Goal: Task Accomplishment & Management: Use online tool/utility

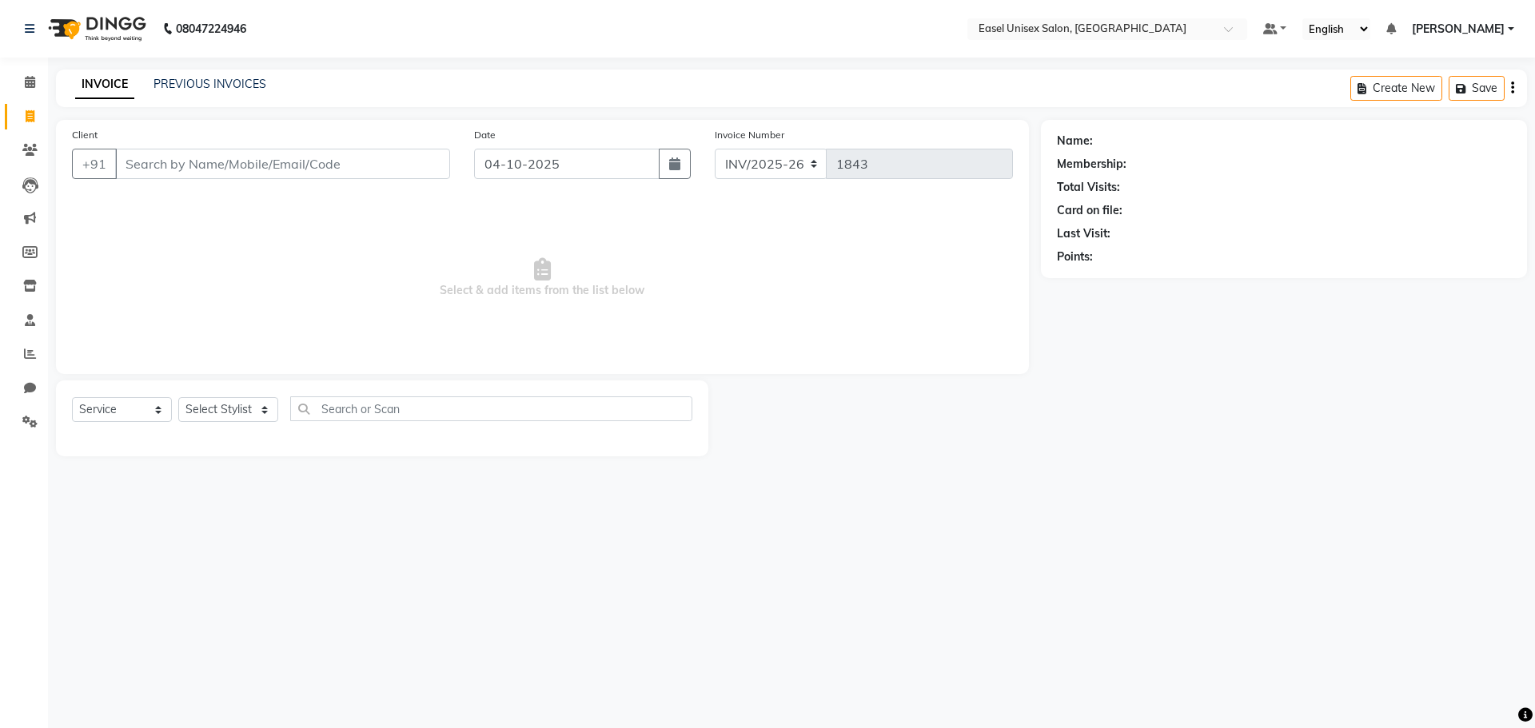
select select "service"
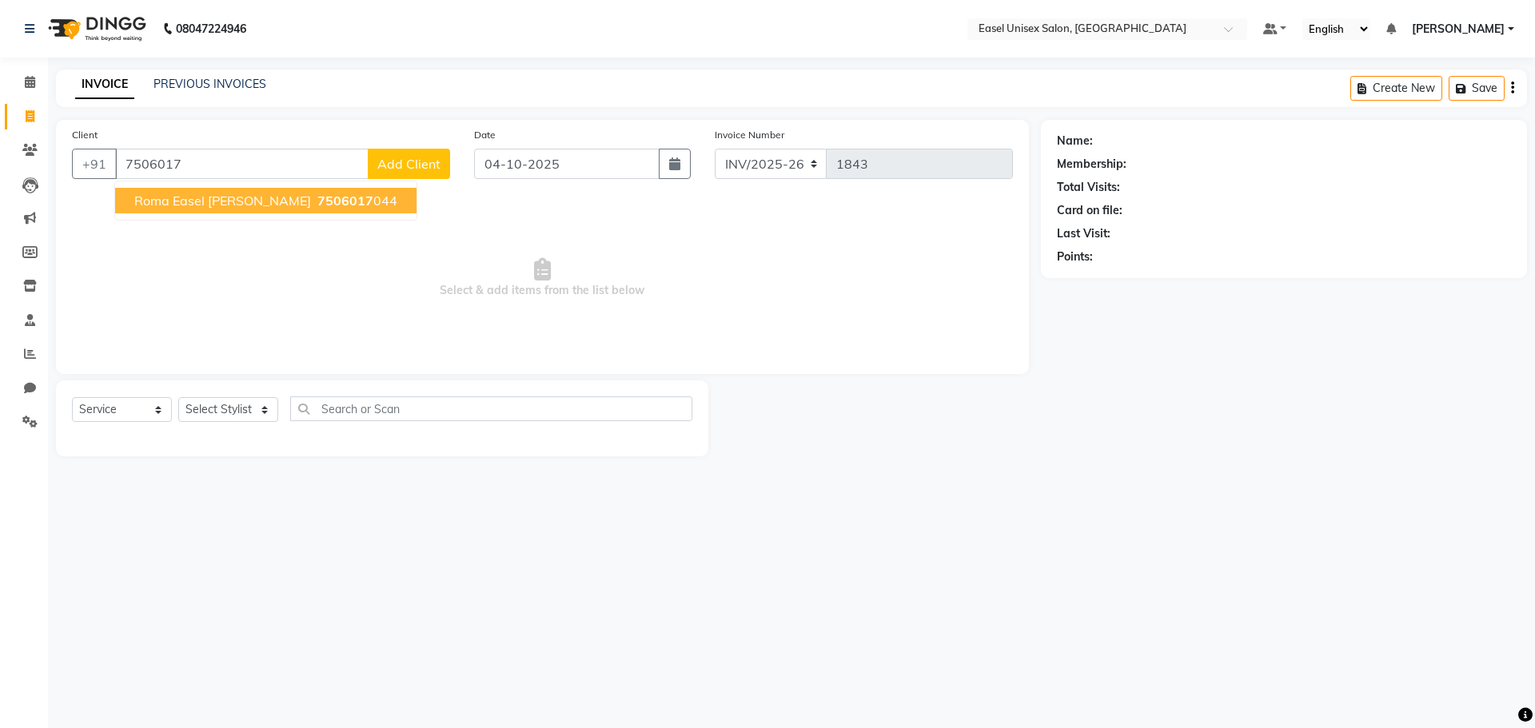
click at [264, 201] on button "Roma Easel [PERSON_NAME] 7506017 044" at bounding box center [265, 201] width 301 height 26
type input "7506017044"
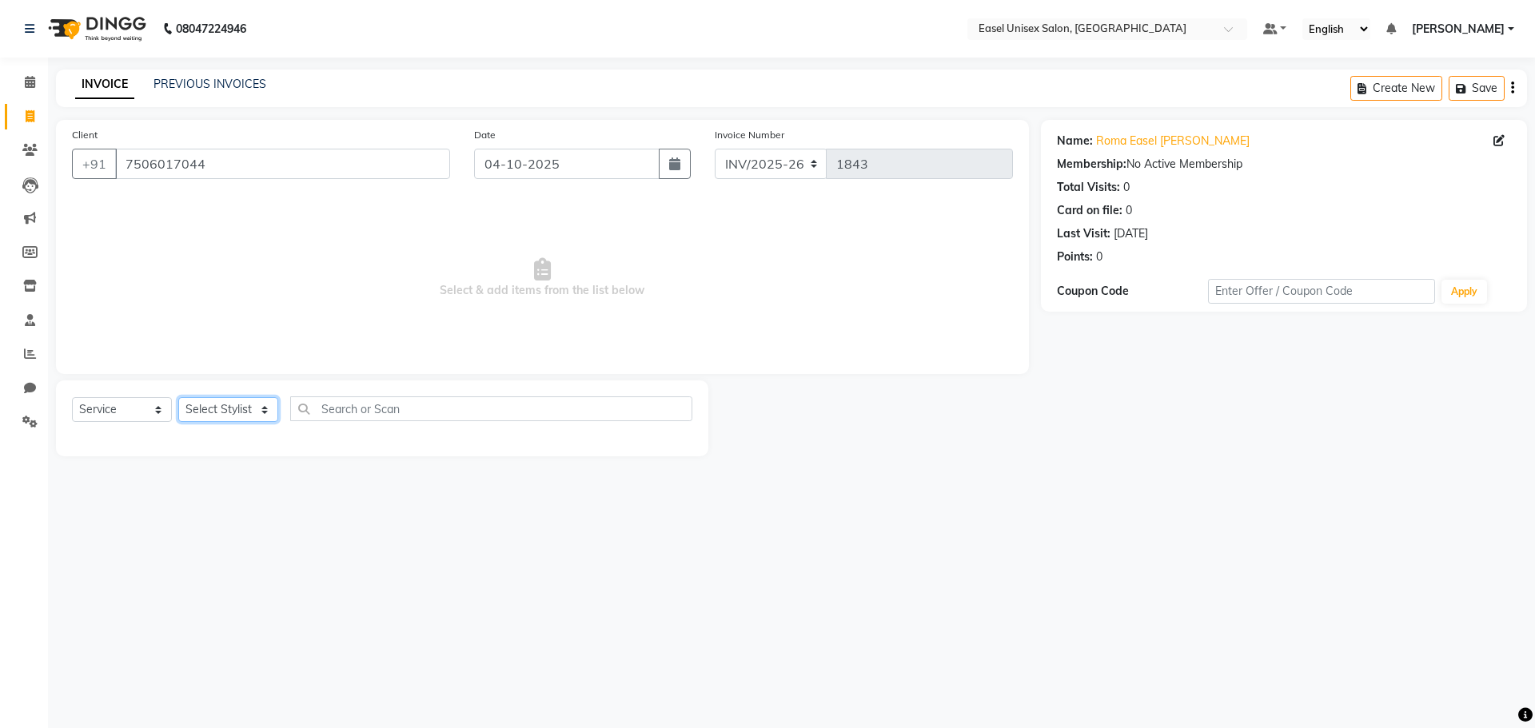
click at [241, 409] on select "Select Stylist admin [PERSON_NAME] jiya [PERSON_NAME] Priyanka [PERSON_NAME] [P…" at bounding box center [228, 409] width 100 height 25
select select "82876"
click at [178, 397] on select "Select Stylist admin [PERSON_NAME] jiya [PERSON_NAME] Priyanka [PERSON_NAME] [P…" at bounding box center [228, 409] width 100 height 25
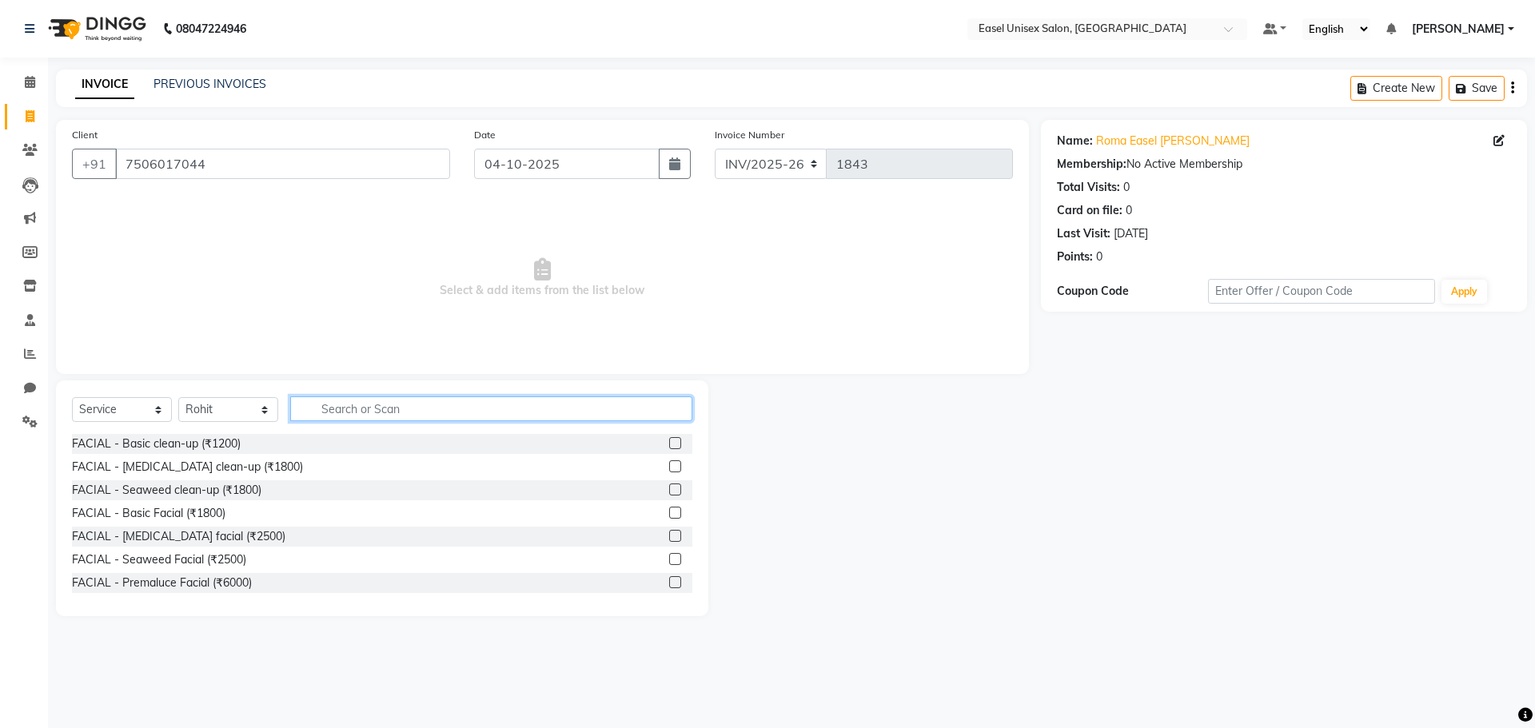
click at [522, 413] on input "text" at bounding box center [491, 409] width 402 height 25
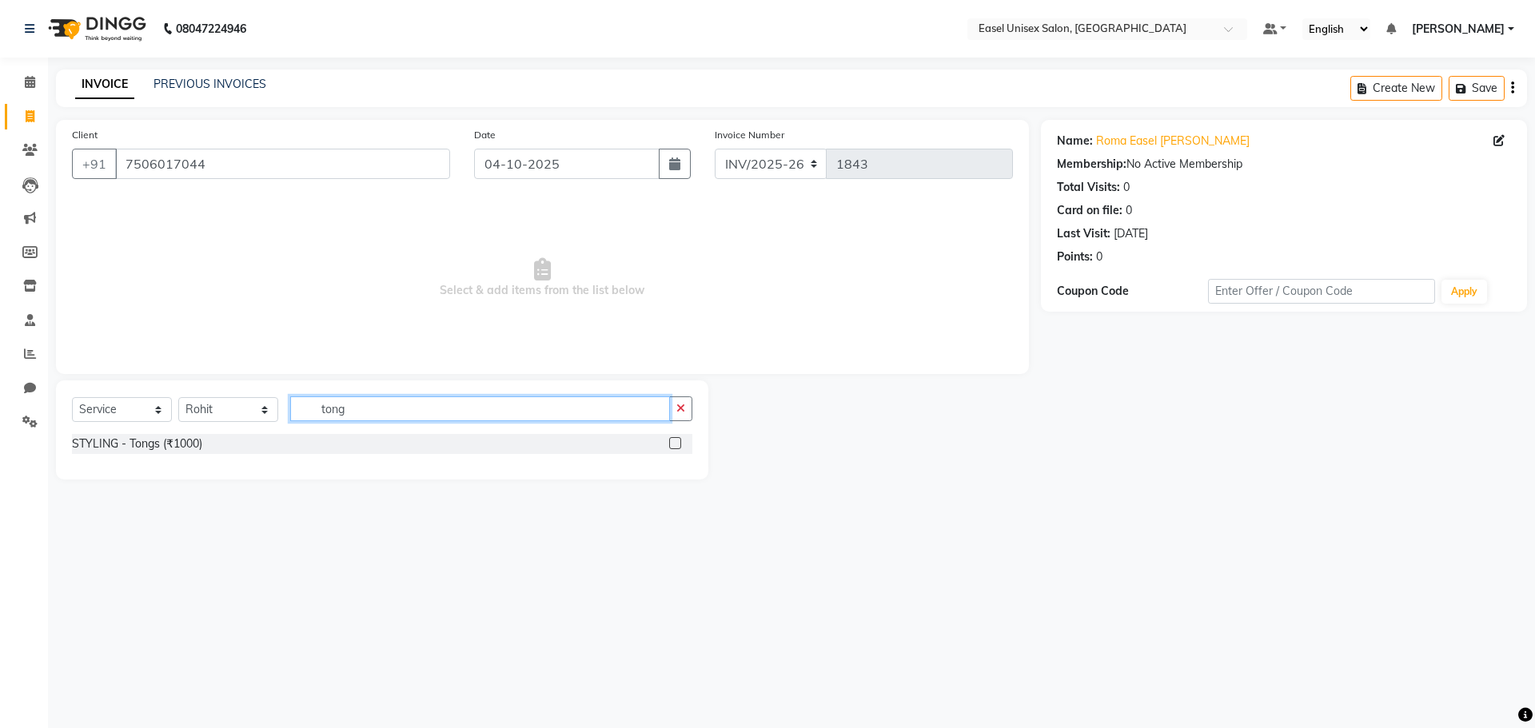
type input "tong"
click at [676, 444] on label at bounding box center [675, 443] width 12 height 12
click at [676, 444] on input "checkbox" at bounding box center [674, 444] width 10 height 10
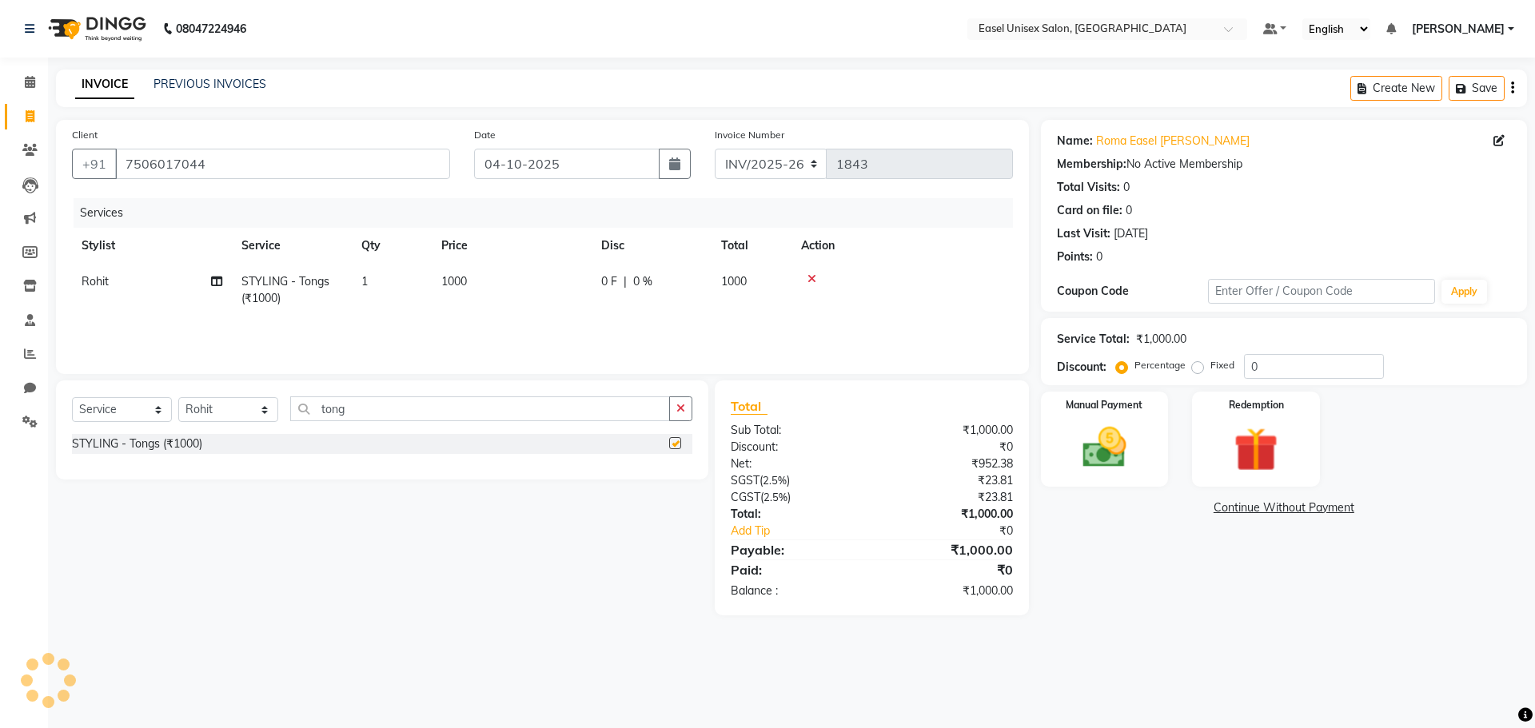
checkbox input "false"
click at [492, 273] on td "1000" at bounding box center [512, 290] width 160 height 53
select select "82876"
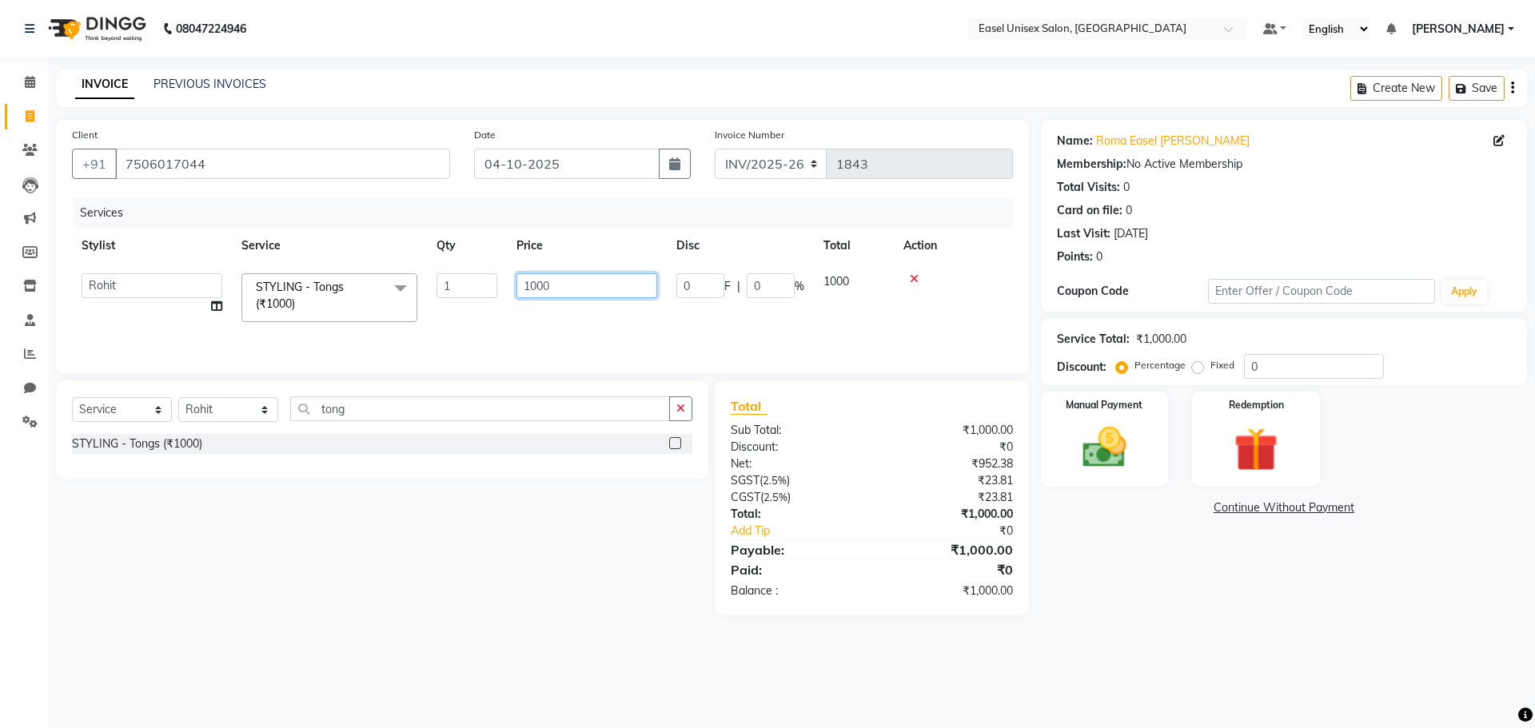
click at [568, 290] on input "1000" at bounding box center [586, 285] width 141 height 25
type input "1200"
click at [752, 344] on div "Services Stylist Service Qty Price Disc Total Action Rohit STYLING - Tongs (₹10…" at bounding box center [542, 278] width 941 height 160
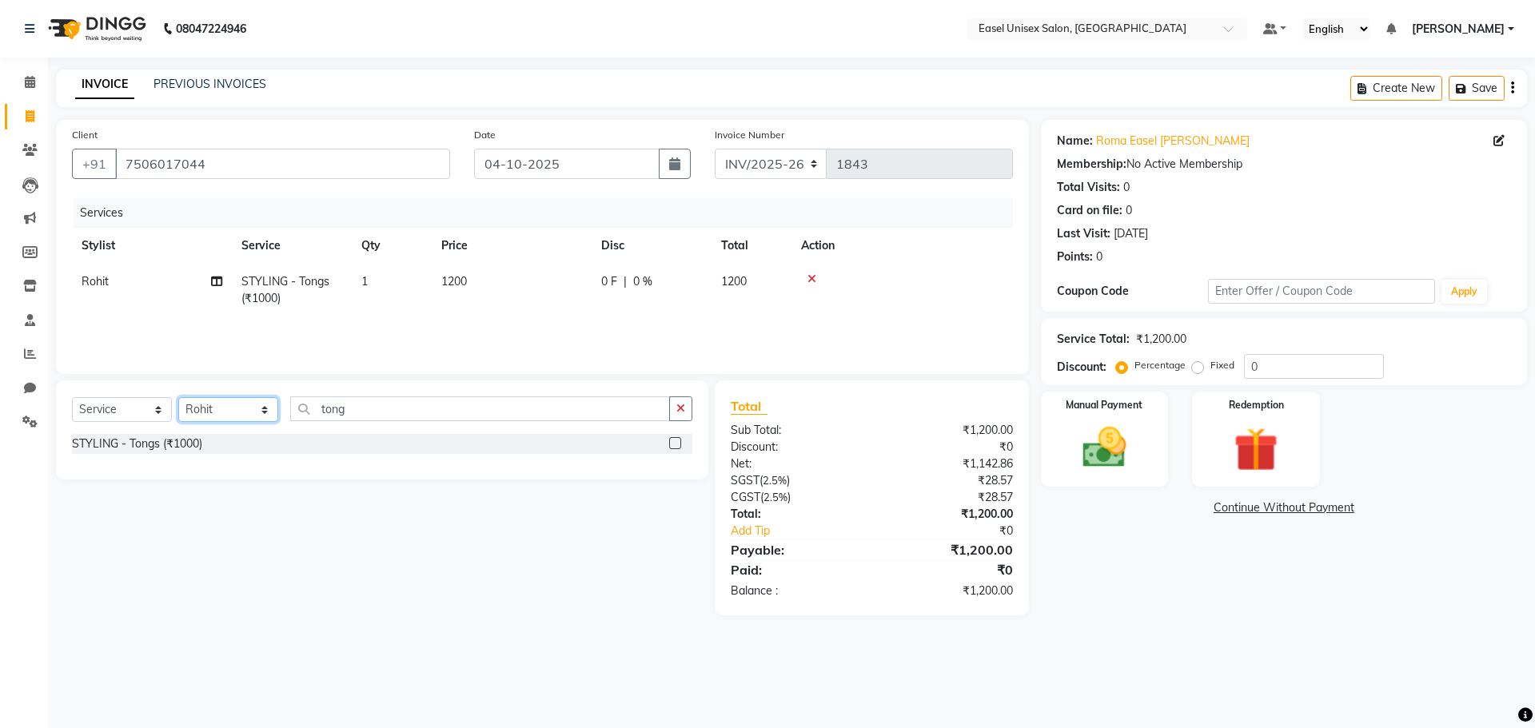
click at [269, 413] on select "Select Stylist admin [PERSON_NAME] jiya [PERSON_NAME] Priyanka [PERSON_NAME] [P…" at bounding box center [228, 409] width 100 height 25
select select "83237"
click at [178, 397] on select "Select Stylist admin [PERSON_NAME] jiya [PERSON_NAME] Priyanka [PERSON_NAME] [P…" at bounding box center [228, 409] width 100 height 25
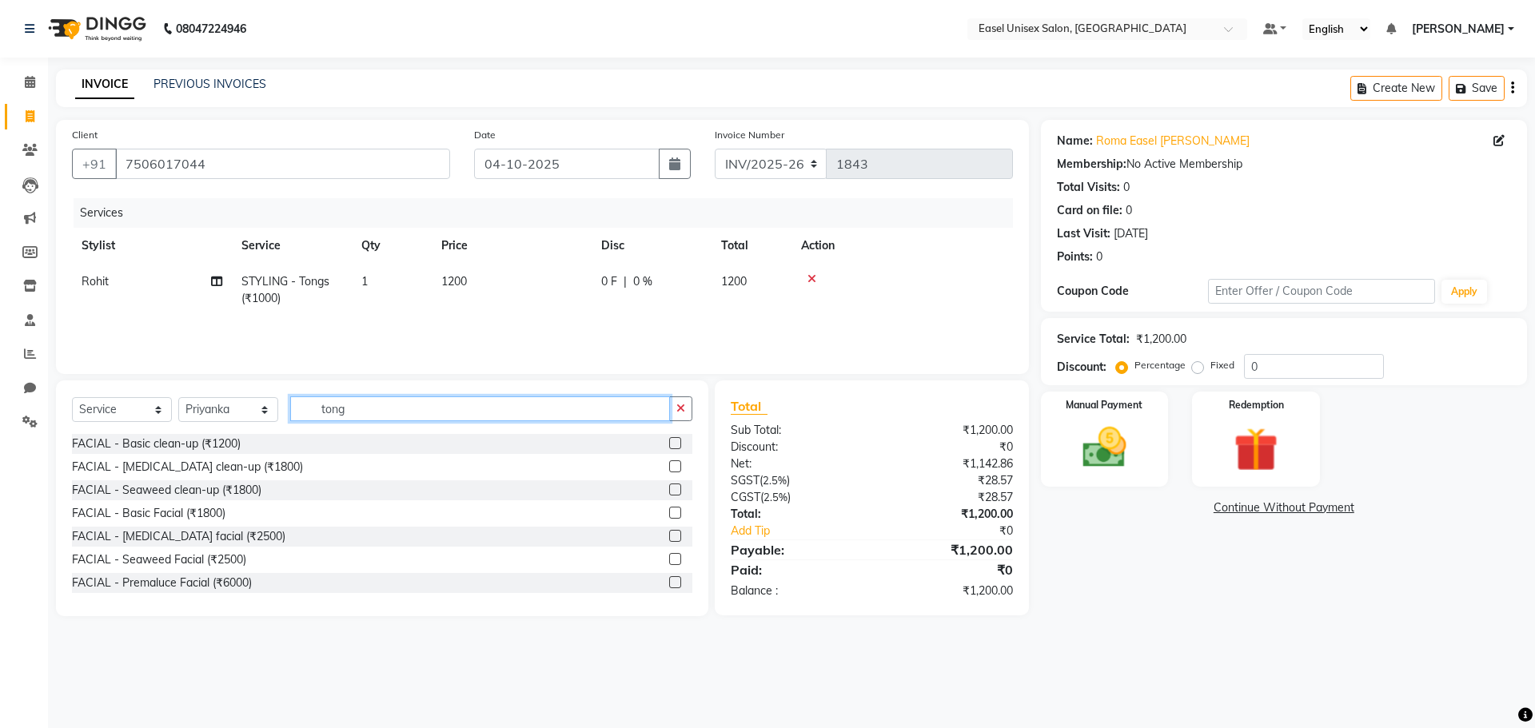
click at [405, 405] on input "tong" at bounding box center [480, 409] width 380 height 25
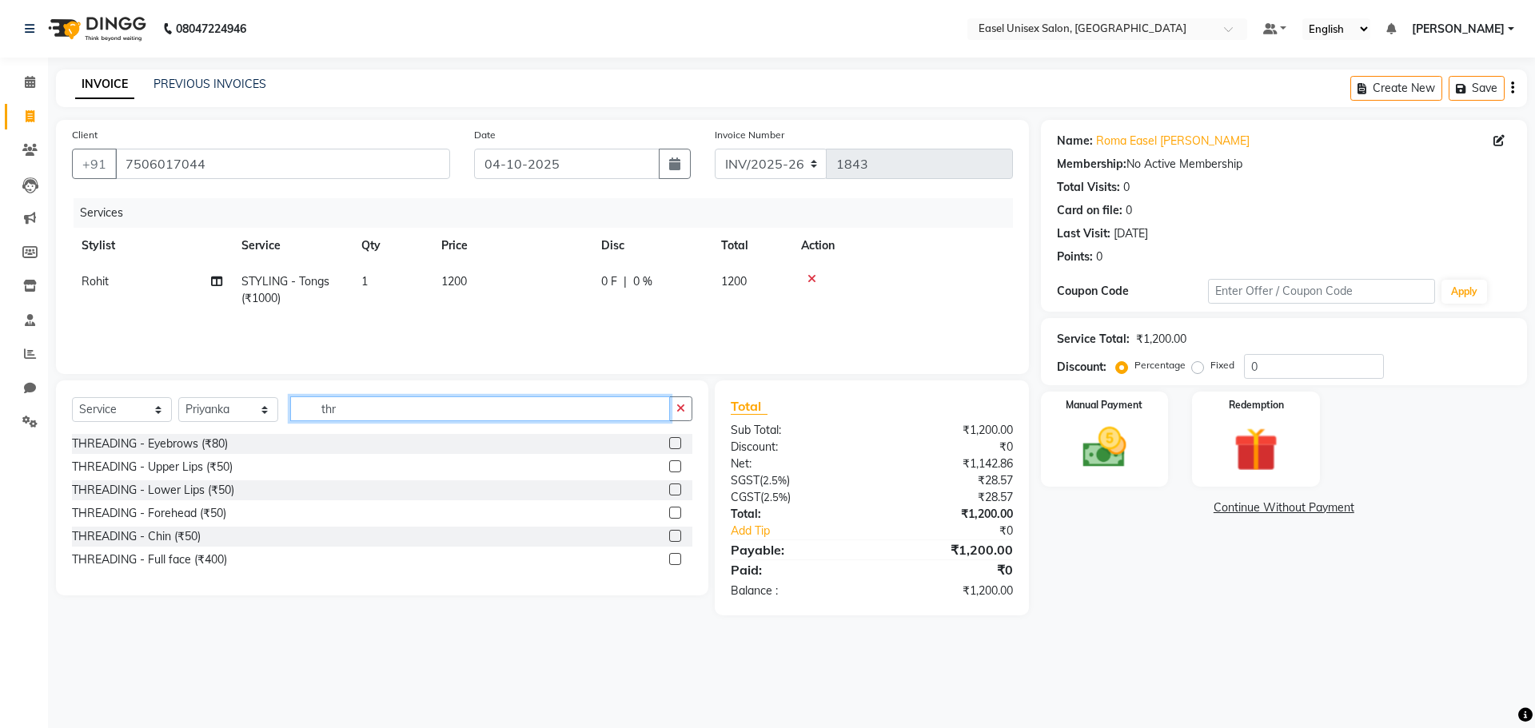
type input "thr"
click at [675, 436] on div at bounding box center [680, 444] width 23 height 20
click at [676, 443] on label at bounding box center [675, 443] width 12 height 12
click at [676, 443] on input "checkbox" at bounding box center [674, 444] width 10 height 10
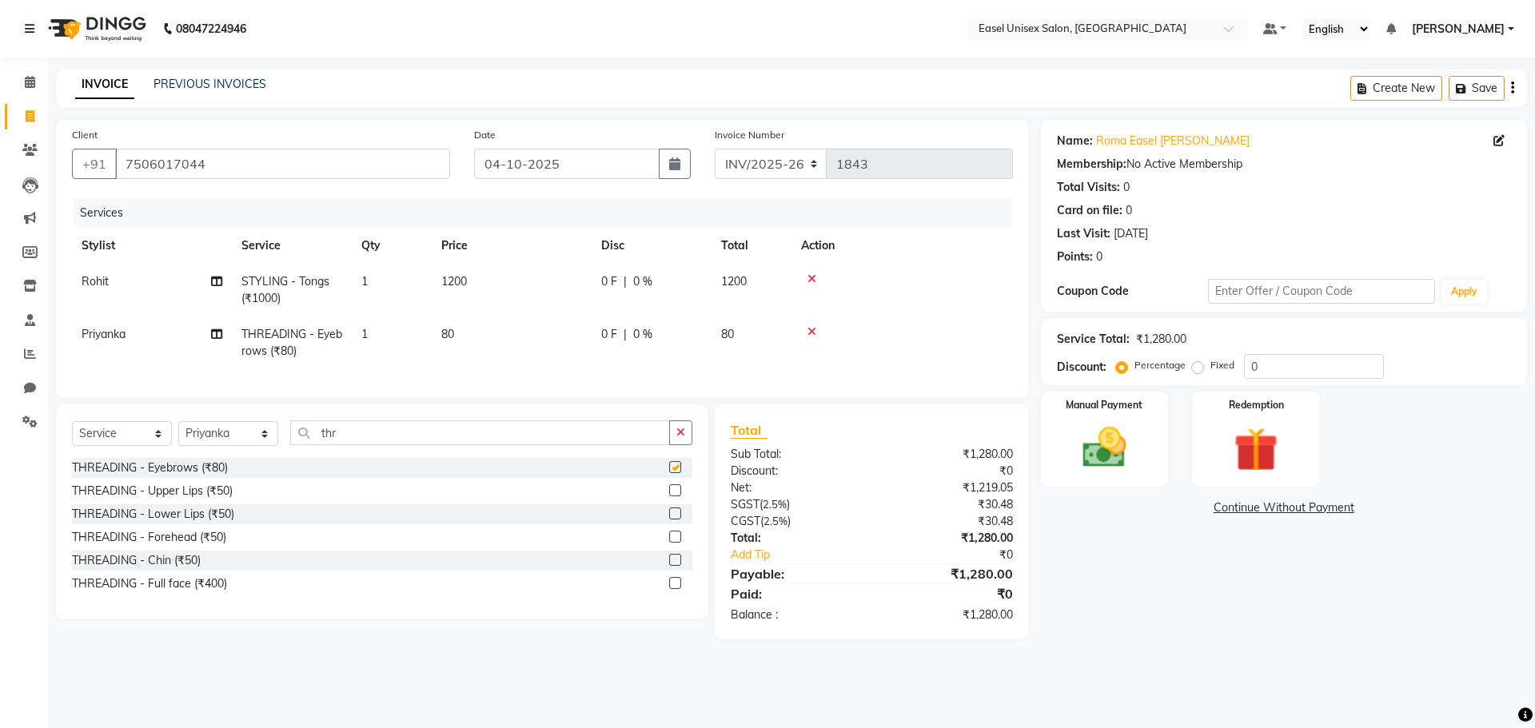
checkbox input "false"
click at [677, 496] on label at bounding box center [675, 490] width 12 height 12
click at [677, 496] on input "checkbox" at bounding box center [674, 491] width 10 height 10
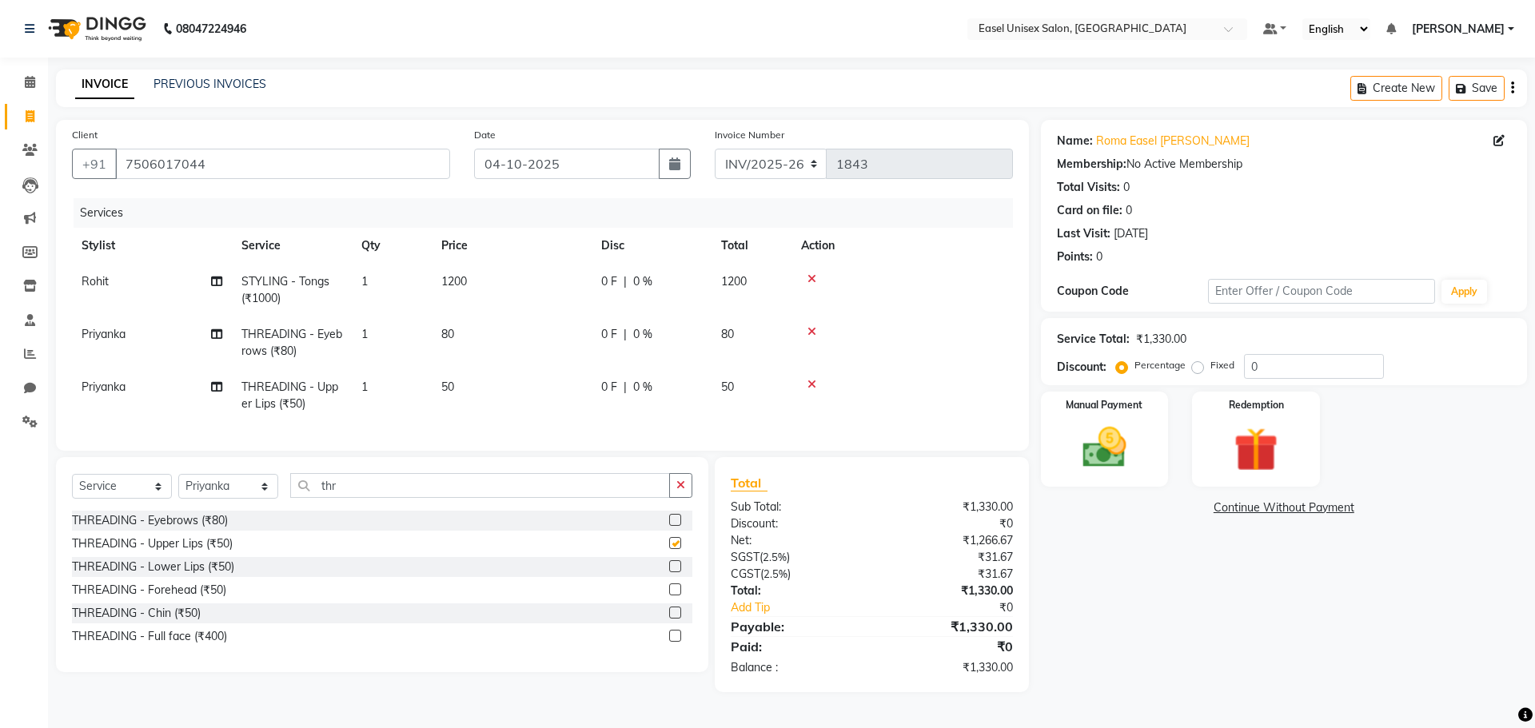
checkbox input "false"
click at [1120, 425] on img at bounding box center [1104, 447] width 74 height 53
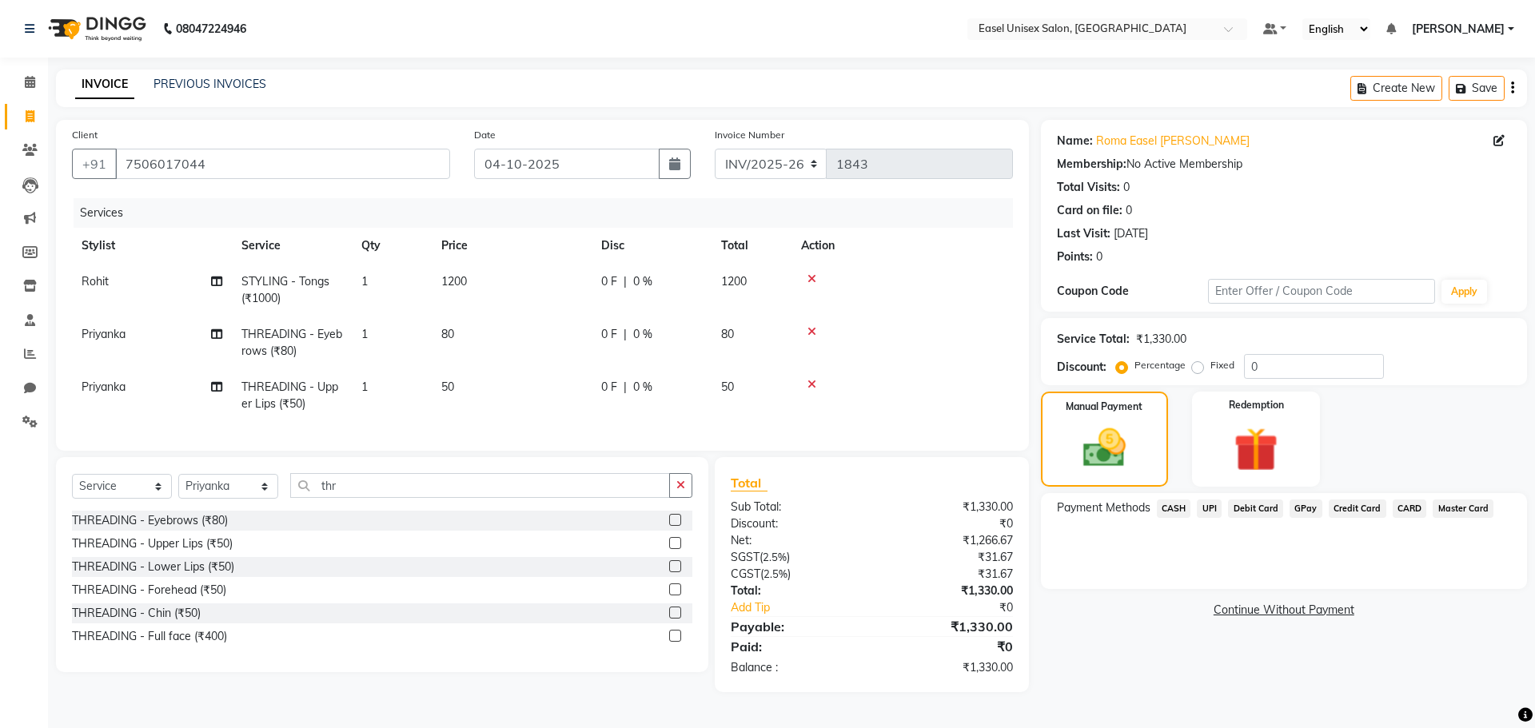
click at [1207, 504] on span "UPI" at bounding box center [1209, 509] width 25 height 18
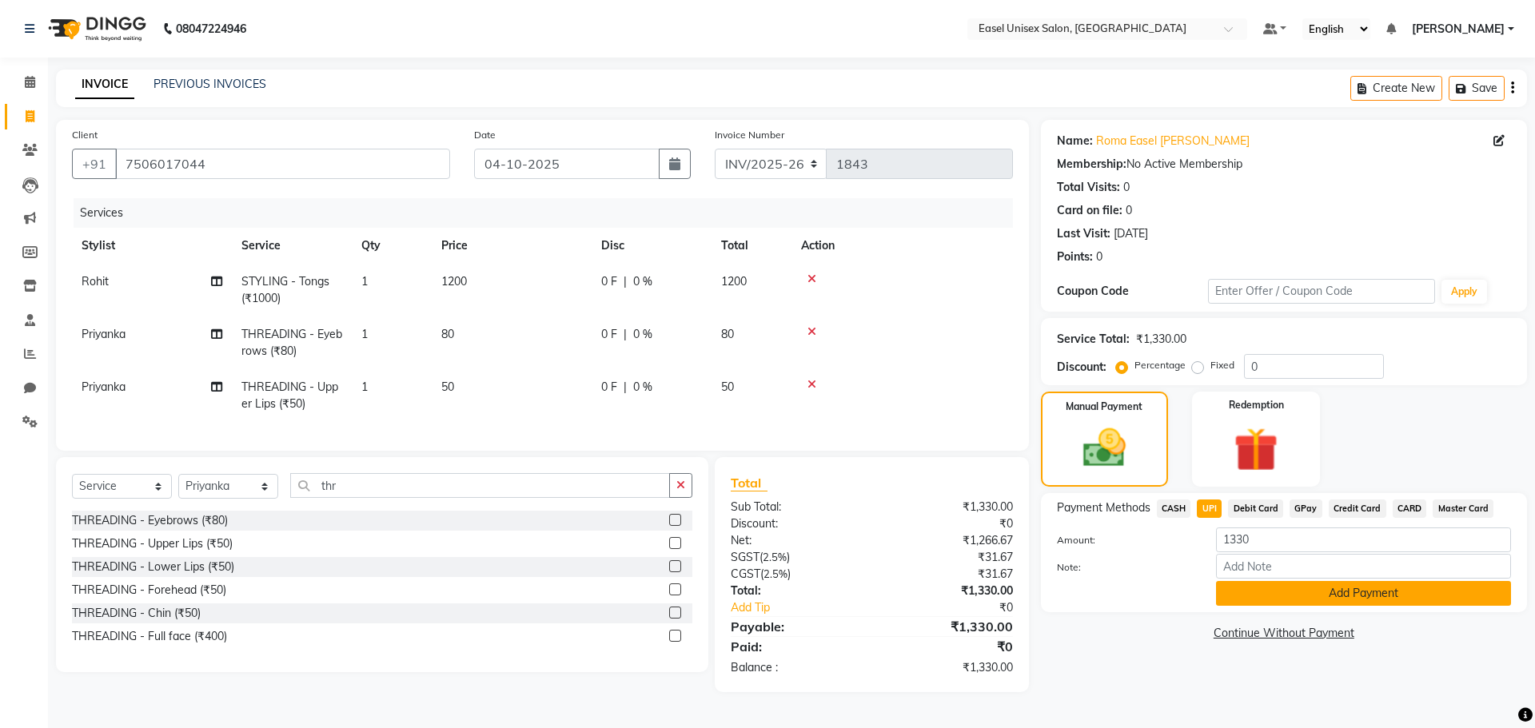
click at [1341, 593] on button "Add Payment" at bounding box center [1363, 593] width 295 height 25
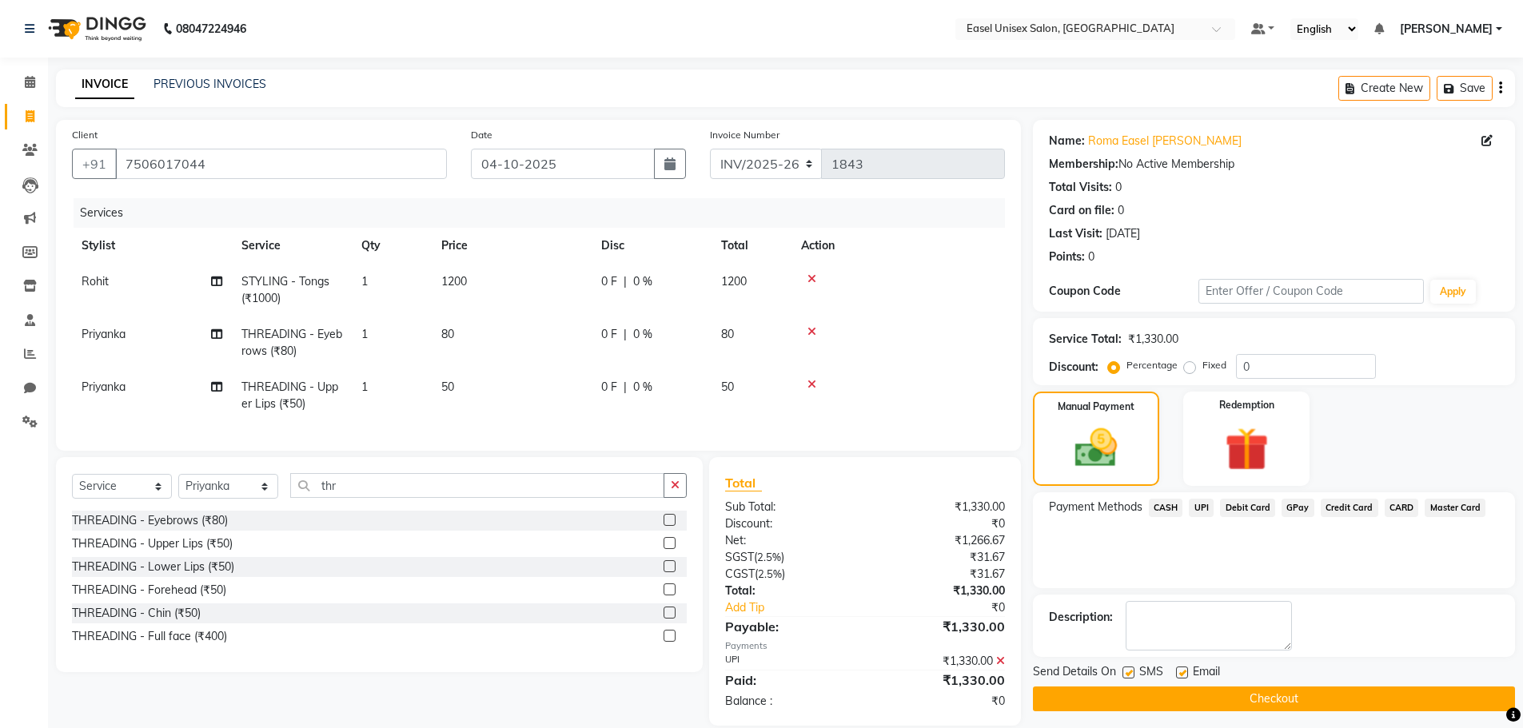
click at [1339, 696] on button "Checkout" at bounding box center [1274, 699] width 482 height 25
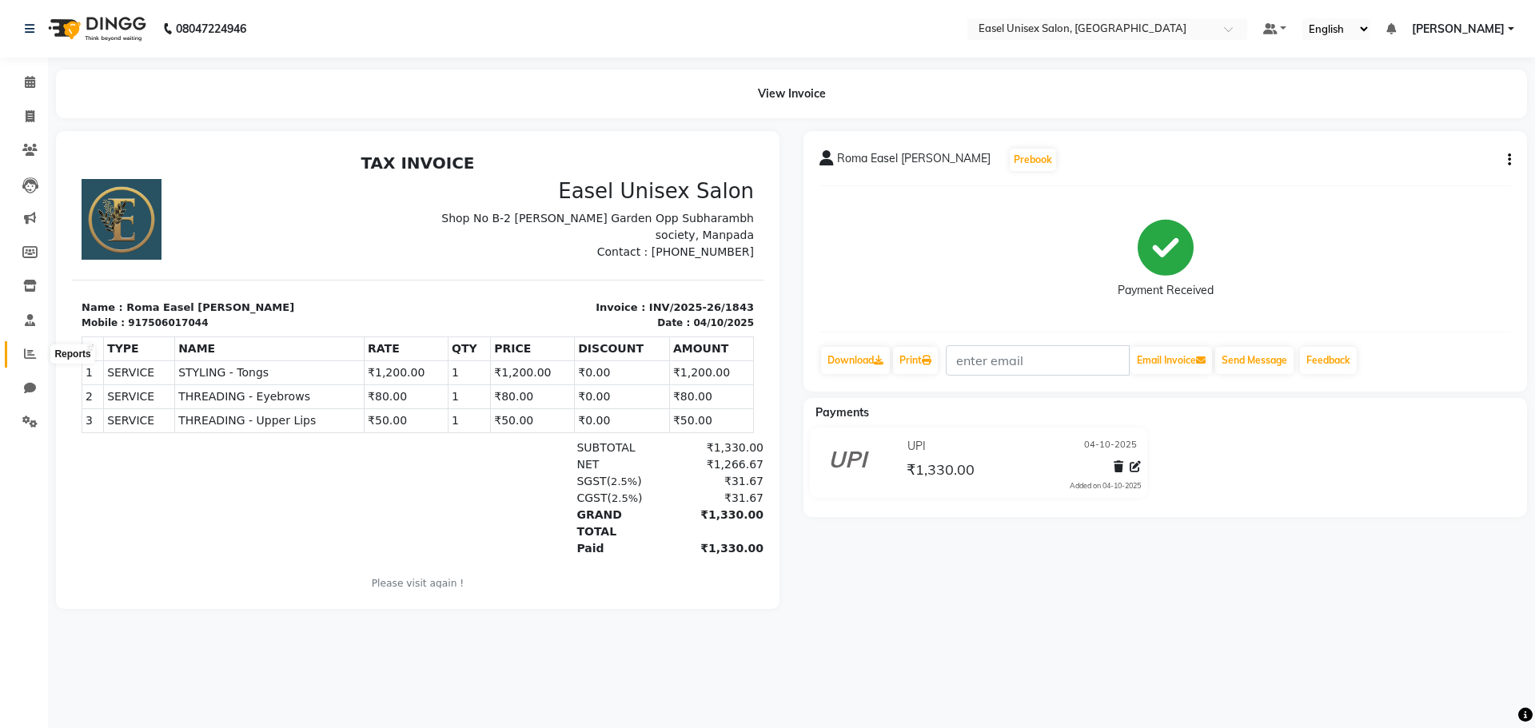
click at [29, 354] on icon at bounding box center [30, 354] width 12 height 12
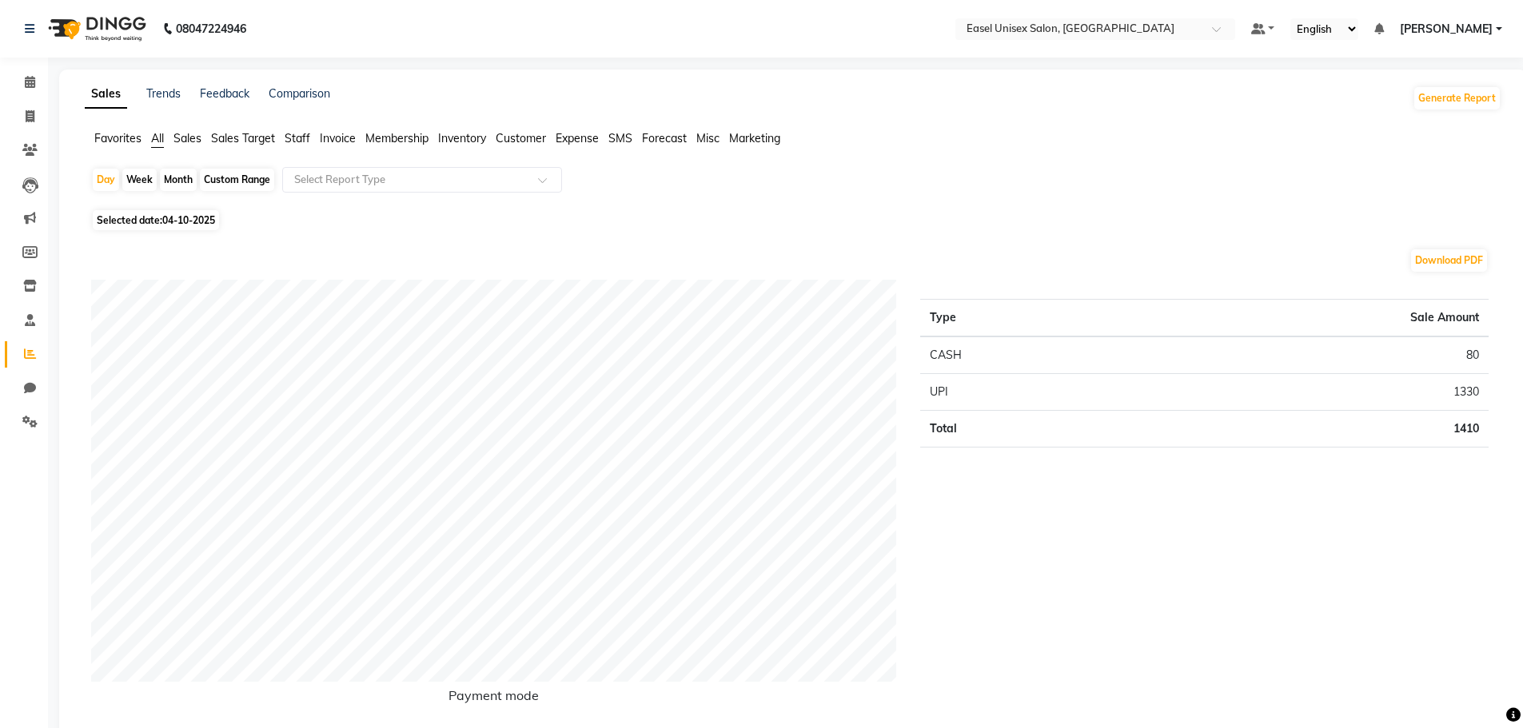
click at [289, 137] on span "Staff" at bounding box center [298, 138] width 26 height 14
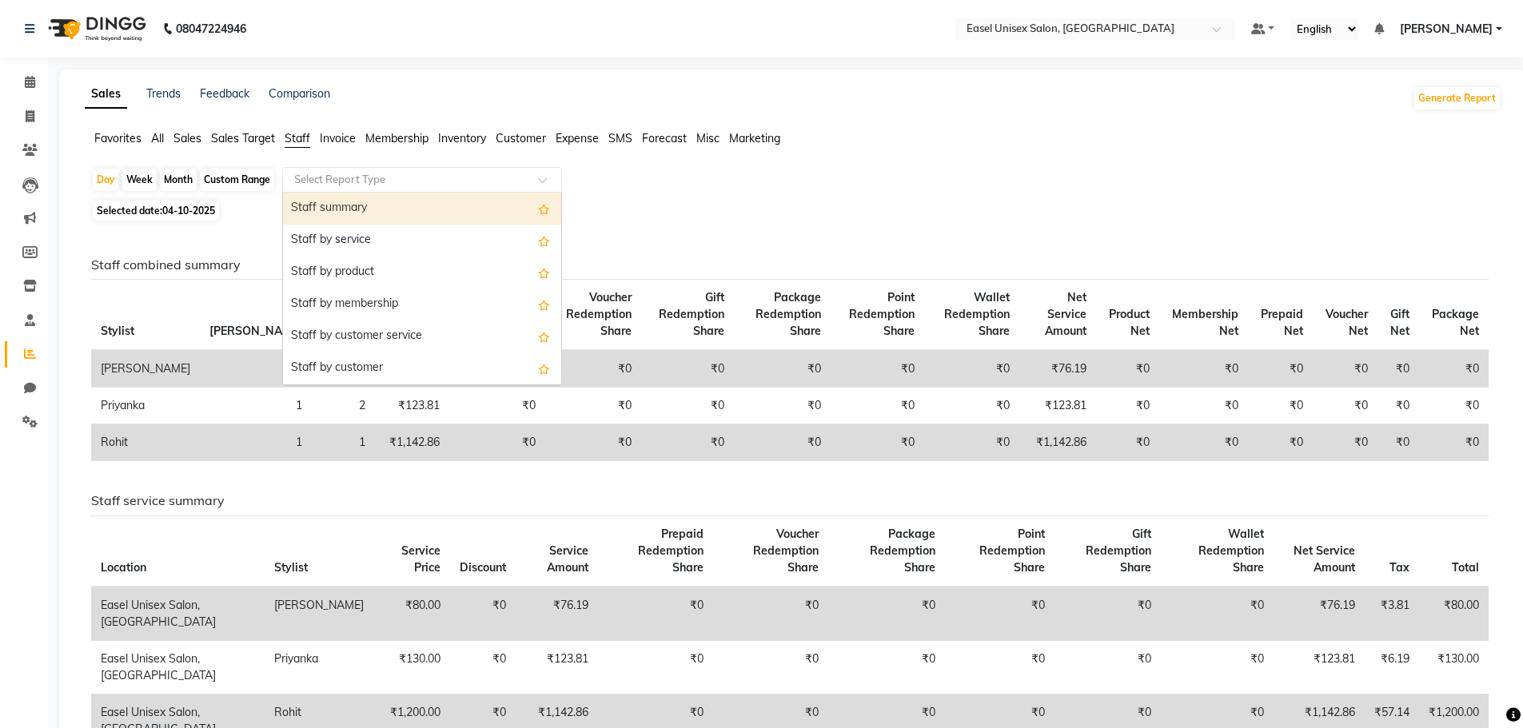
click at [514, 183] on input "text" at bounding box center [406, 180] width 230 height 16
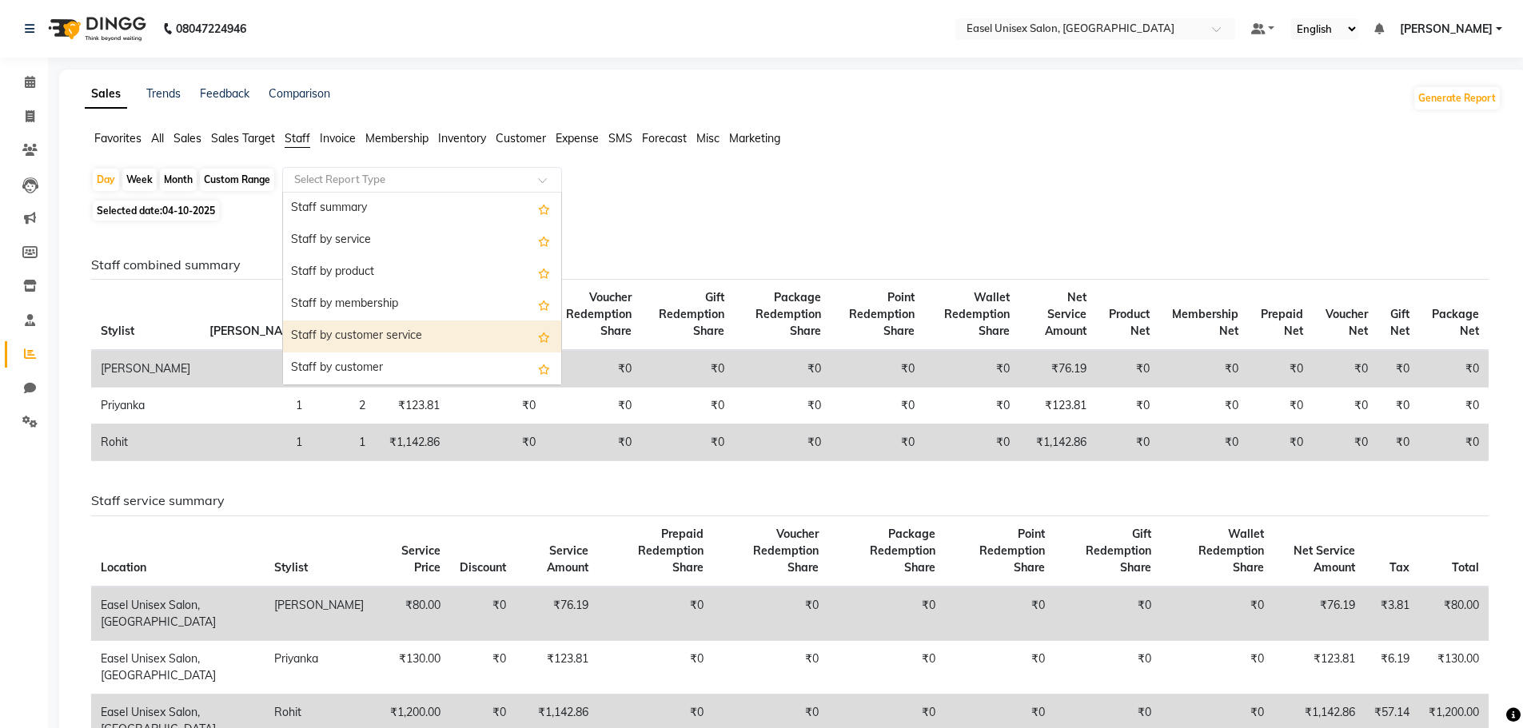
click at [464, 341] on div "Staff by customer service" at bounding box center [422, 337] width 278 height 32
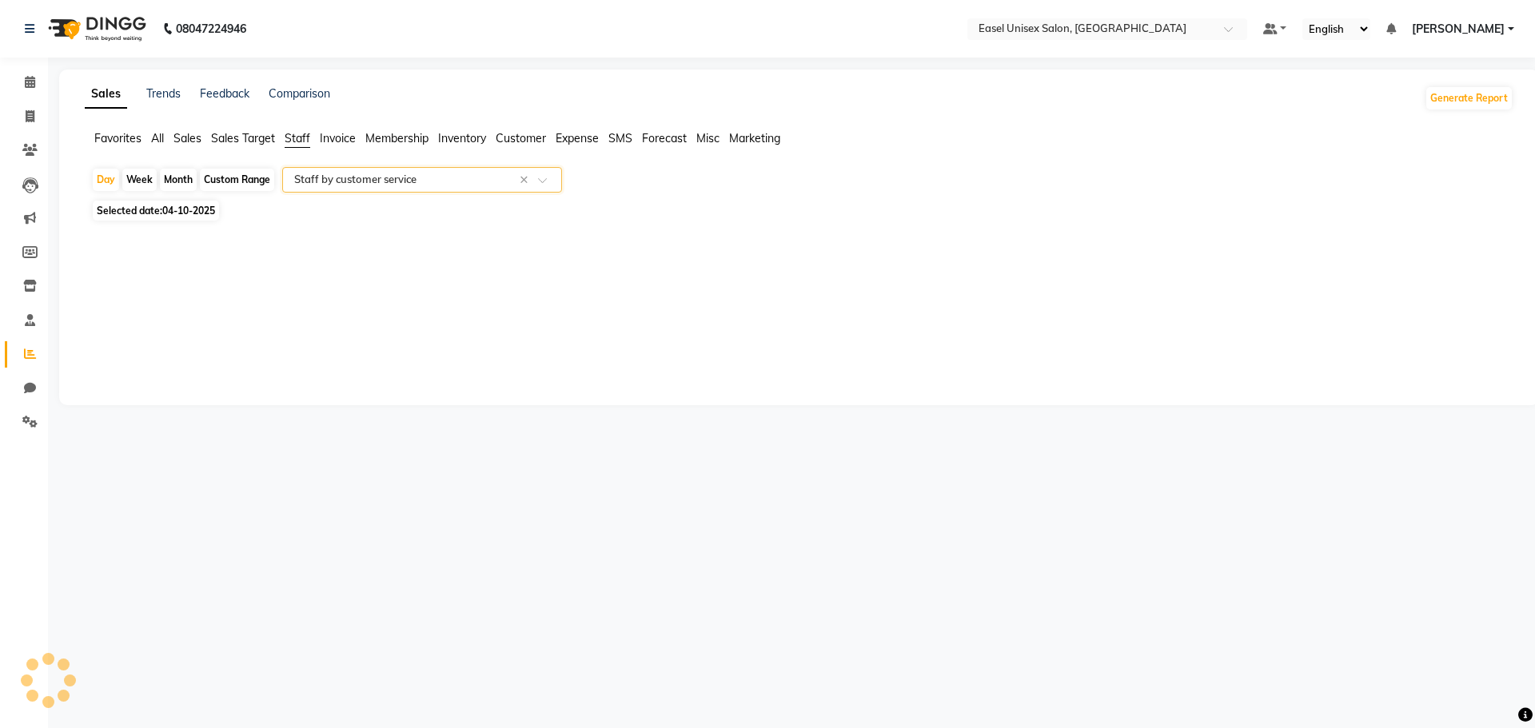
select select "filtered_report"
select select "csv"
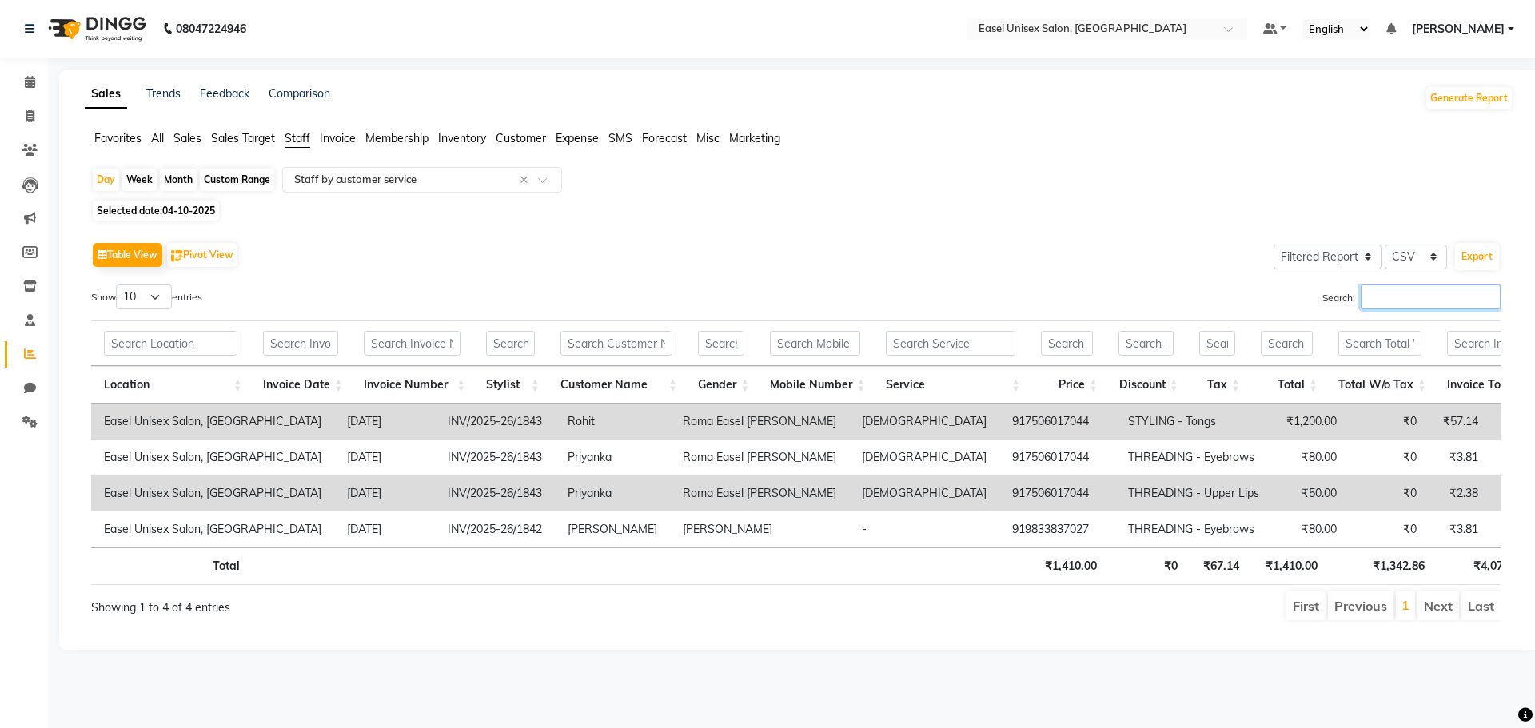
click at [1447, 293] on input "Search:" at bounding box center [1431, 297] width 140 height 25
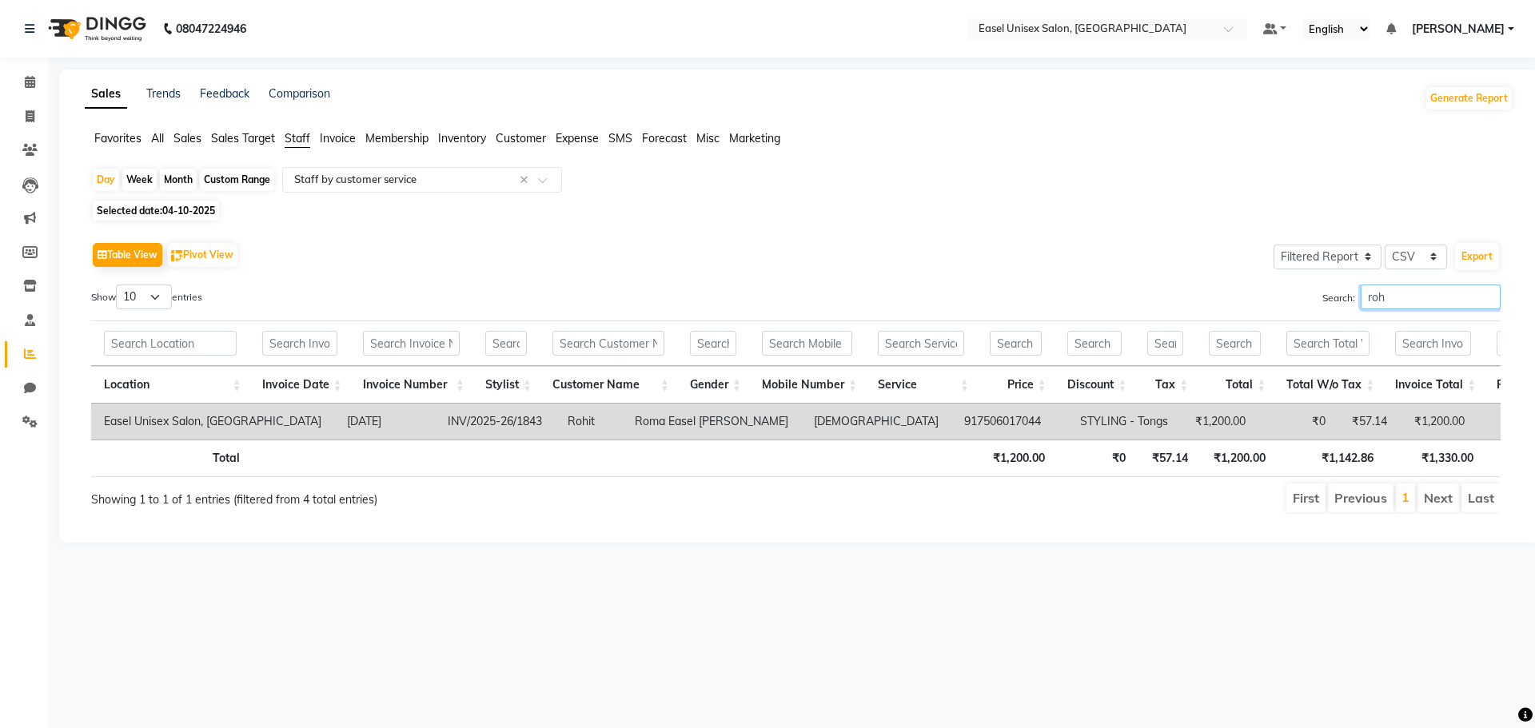
type input "roh"
click at [192, 183] on div "Month" at bounding box center [178, 180] width 37 height 22
select select "10"
select select "2025"
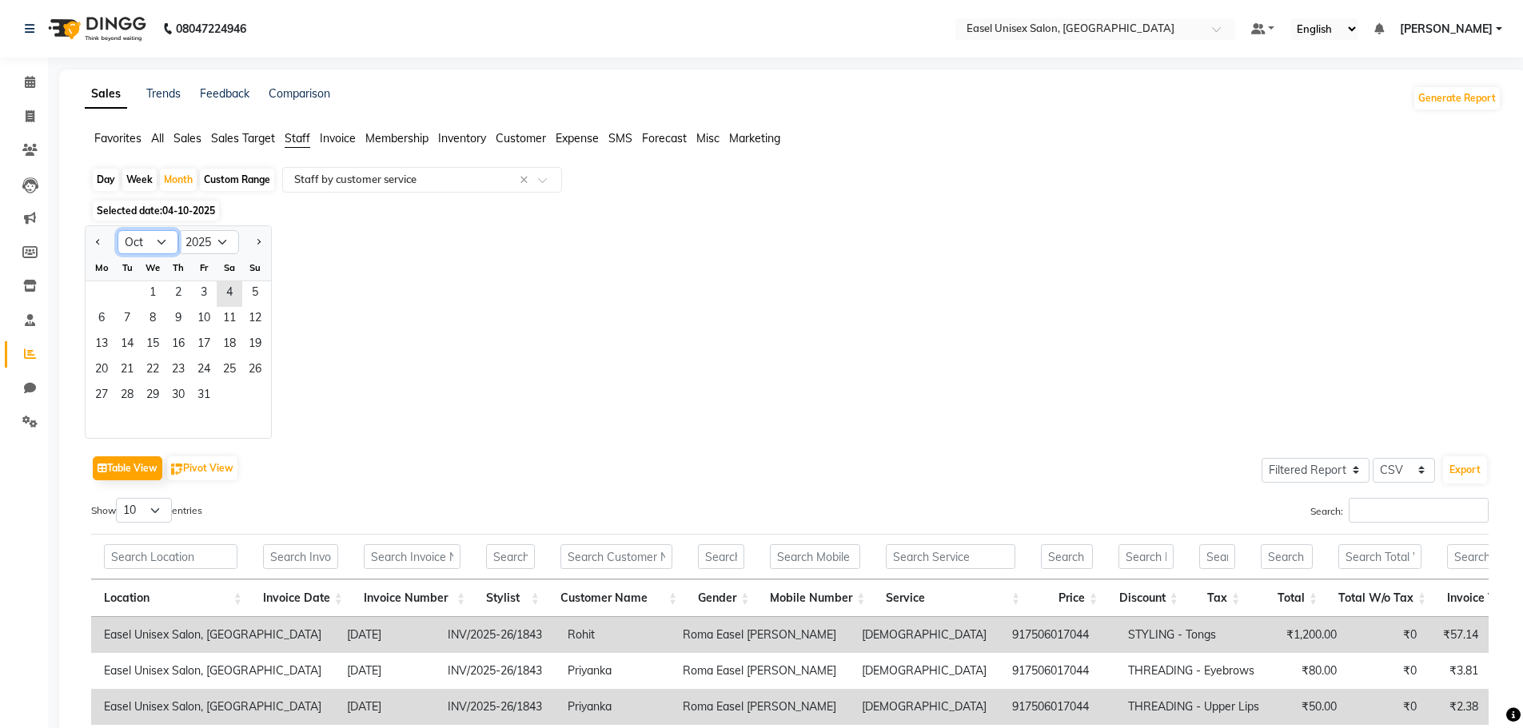
click at [158, 237] on select "Jan Feb Mar Apr May Jun [DATE] Aug Sep Oct Nov Dec" at bounding box center [148, 242] width 61 height 24
select select "7"
click at [118, 230] on select "Jan Feb Mar Apr May Jun [DATE] Aug Sep Oct Nov Dec" at bounding box center [148, 242] width 61 height 24
click at [130, 300] on span "1" at bounding box center [127, 294] width 26 height 26
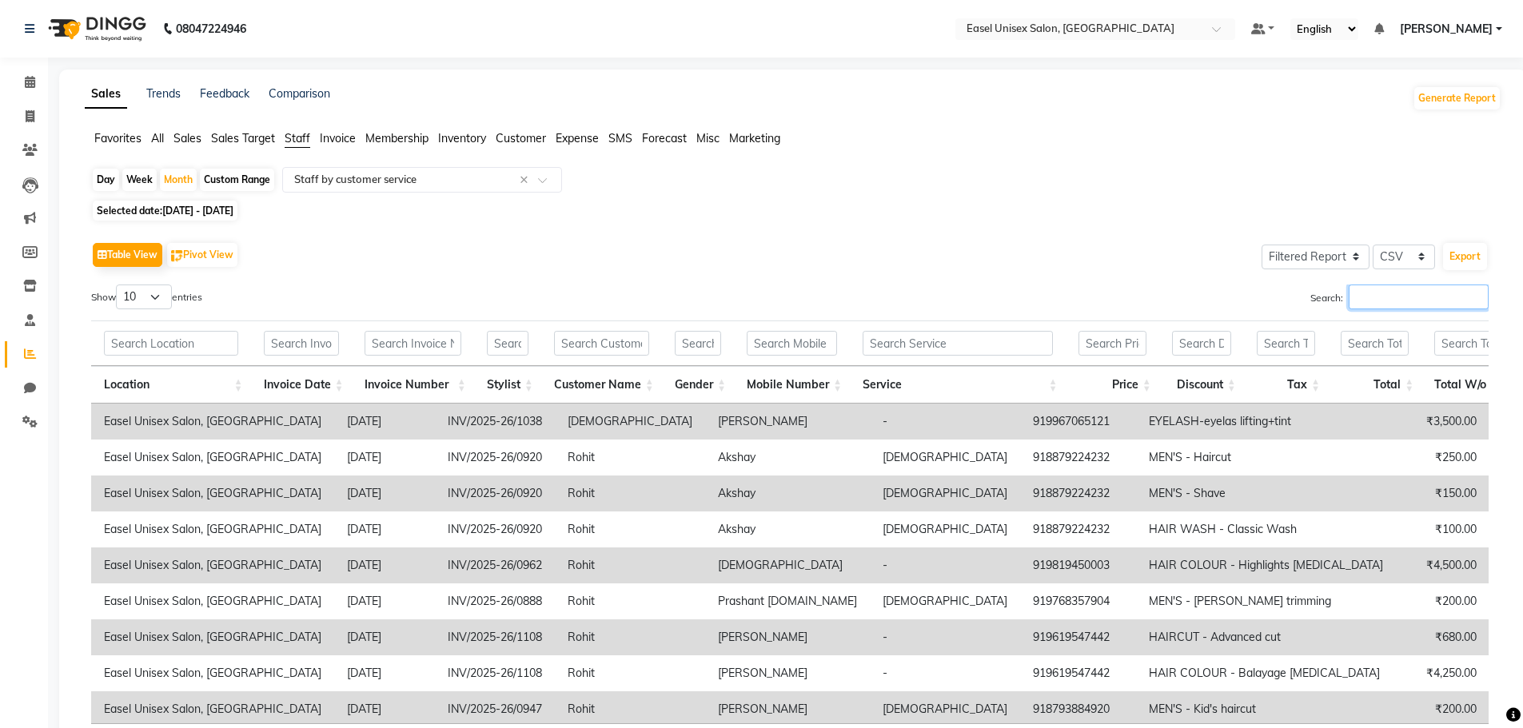
click at [1422, 294] on input "Search:" at bounding box center [1419, 297] width 140 height 25
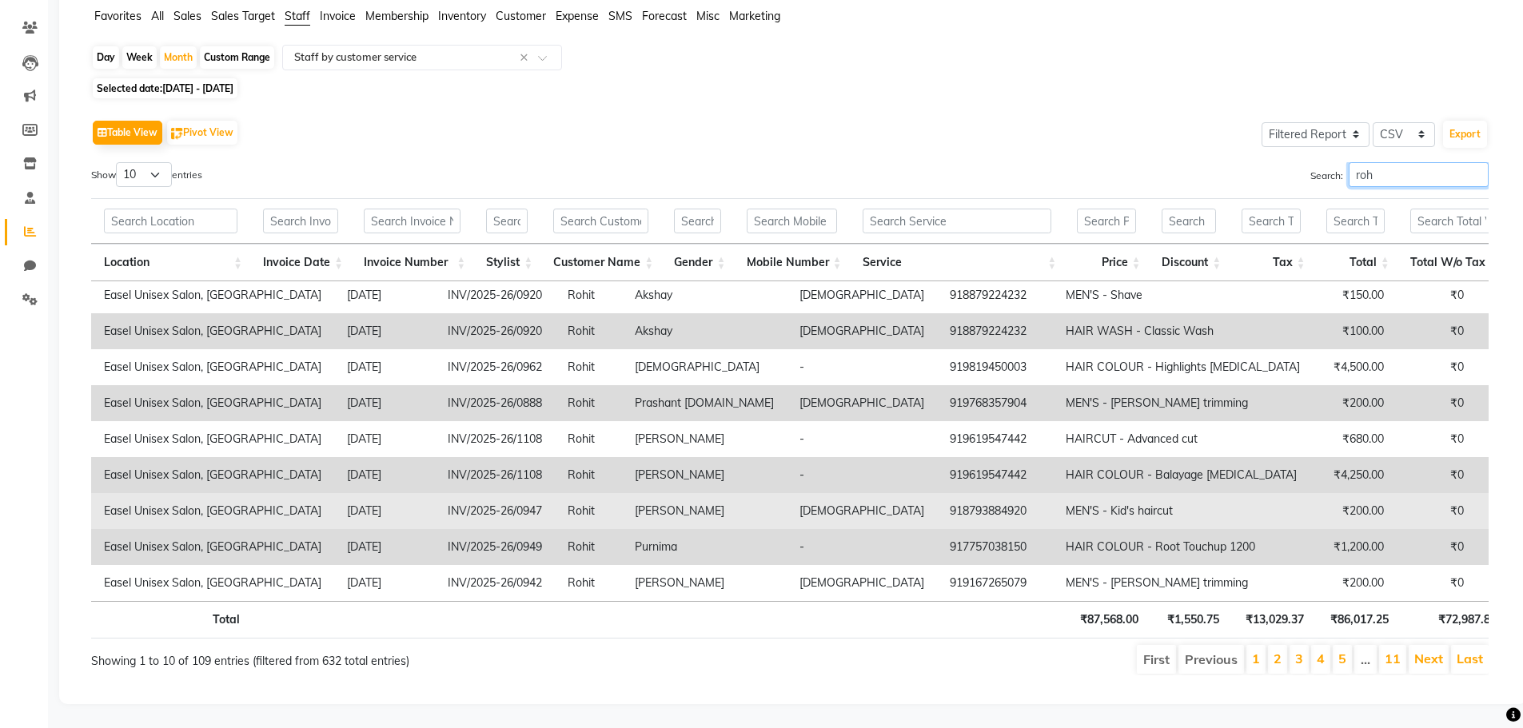
scroll to position [134, 0]
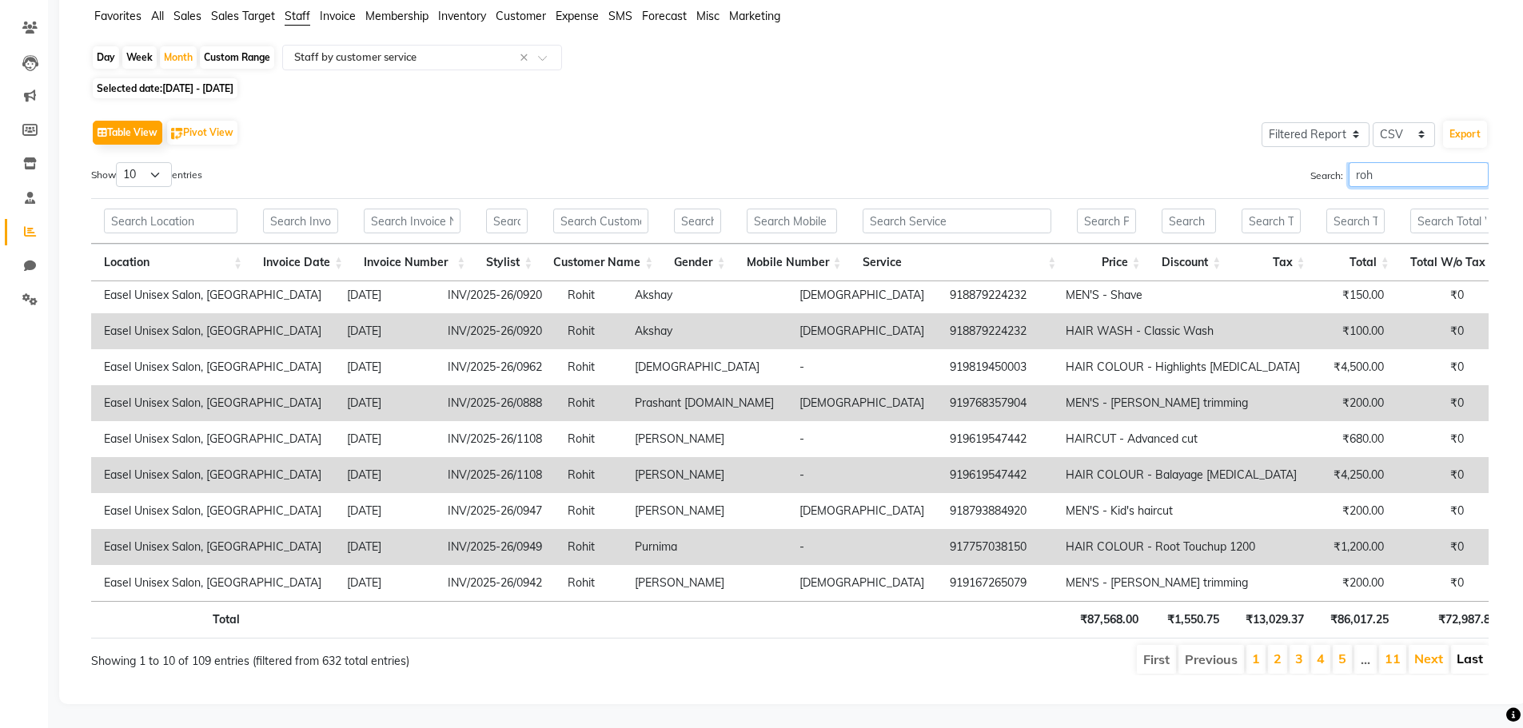
type input "roh"
click at [1474, 651] on link "Last" at bounding box center [1470, 659] width 26 height 16
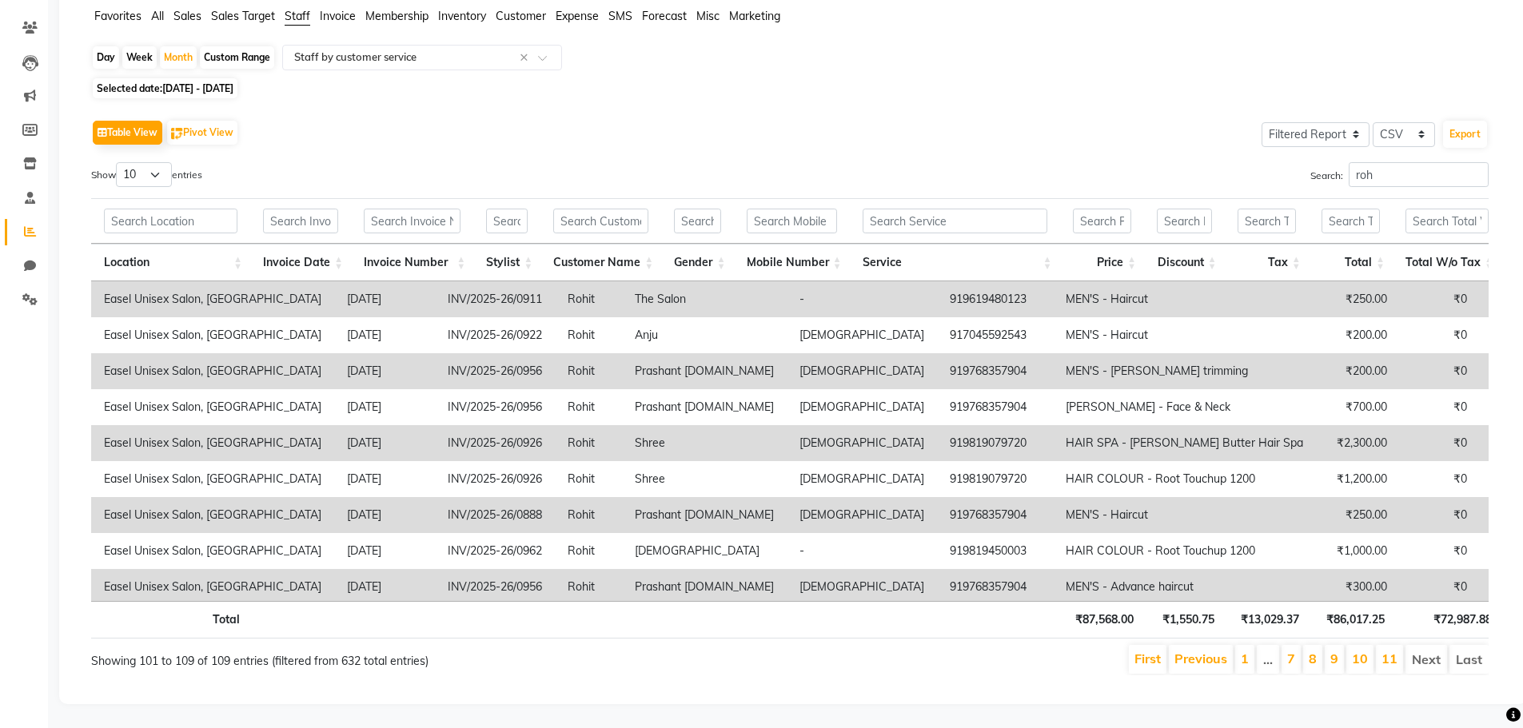
scroll to position [0, 0]
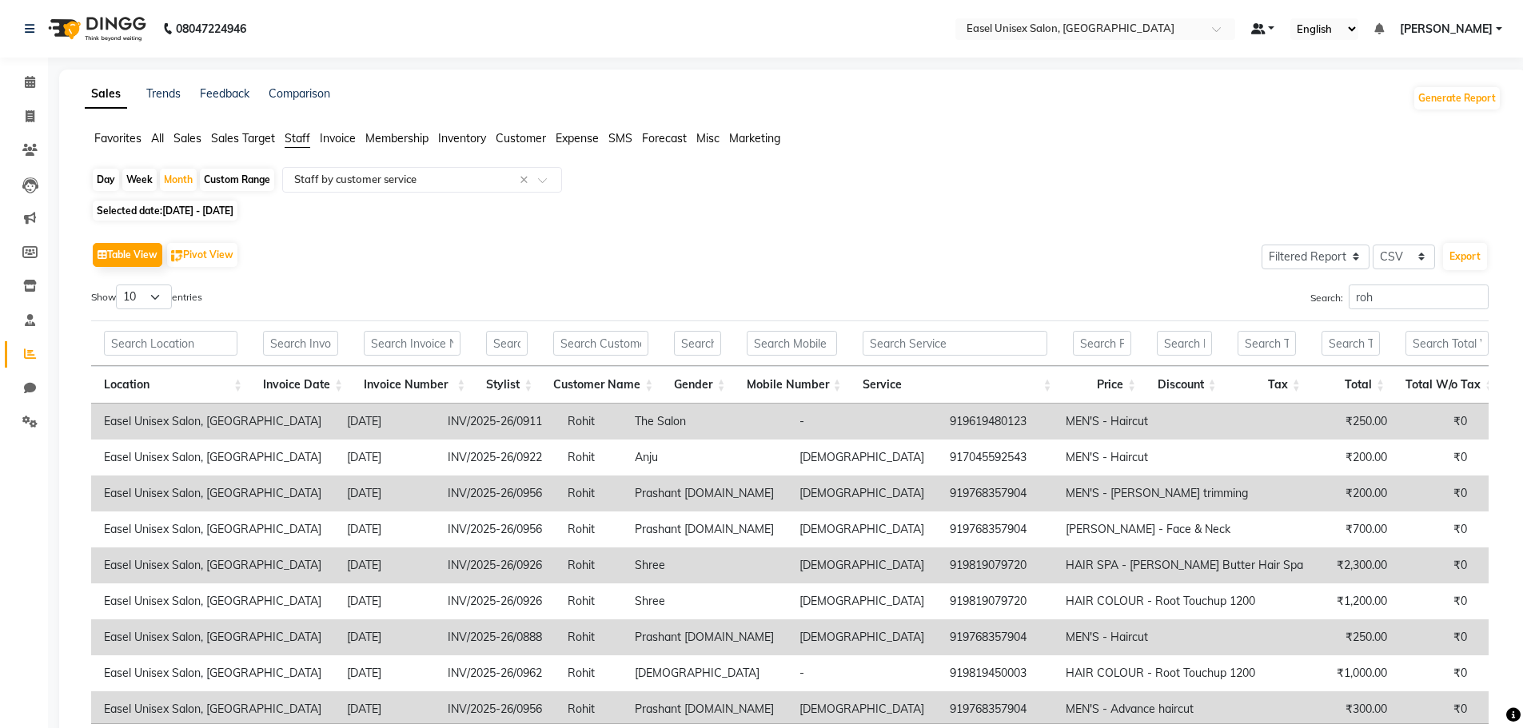
click at [1275, 25] on link at bounding box center [1263, 29] width 24 height 17
click at [1275, 27] on link at bounding box center [1263, 29] width 24 height 17
drag, startPoint x: 212, startPoint y: 0, endPoint x: 328, endPoint y: 241, distance: 267.8
click at [328, 241] on div "Table View Pivot View Select Full Report Filtered Report Select CSV PDF Export" at bounding box center [789, 255] width 1397 height 34
